Goal: Complete application form

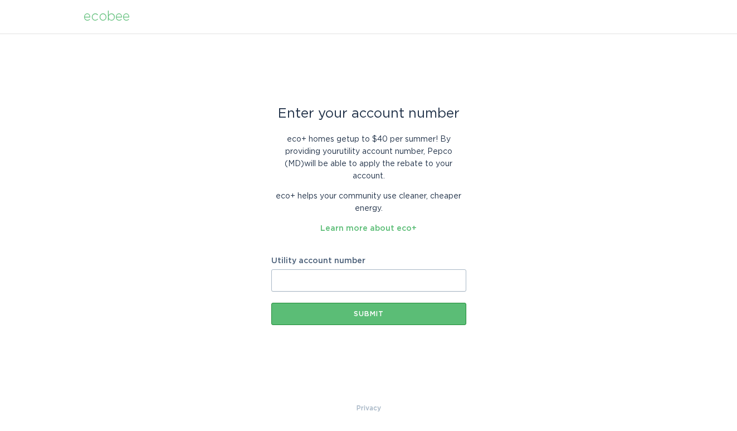
click at [413, 277] on input "Utility account number" at bounding box center [368, 280] width 195 height 22
click at [422, 276] on input "Utility account number" at bounding box center [368, 280] width 195 height 22
click at [403, 276] on input "Utility account number" at bounding box center [368, 280] width 195 height 22
click at [349, 277] on input "Utility account number" at bounding box center [368, 280] width 195 height 22
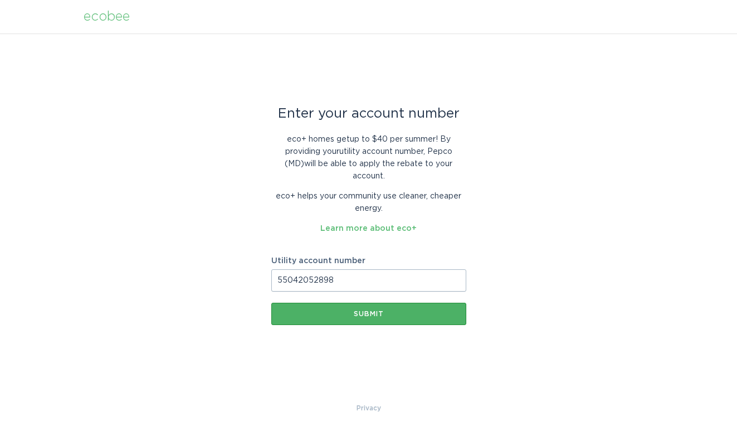
type input "55042052898"
click at [376, 313] on div "Submit" at bounding box center [369, 313] width 184 height 7
